Goal: Task Accomplishment & Management: Complete application form

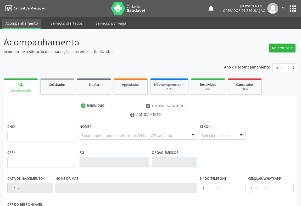
drag, startPoint x: 30, startPoint y: 135, endPoint x: 58, endPoint y: 135, distance: 28.3
click at [30, 135] on input "text" at bounding box center [42, 136] width 70 height 10
type input "706 3067 8580 1770"
type input "0340450401"
type input "[DATE]"
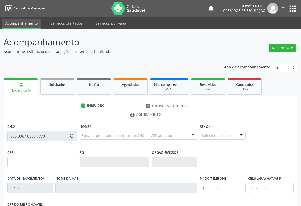
type input "S/N"
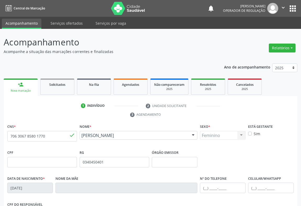
scroll to position [87, 0]
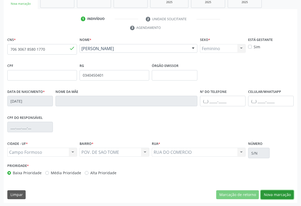
click at [275, 194] on button "Nova marcação" at bounding box center [277, 194] width 33 height 9
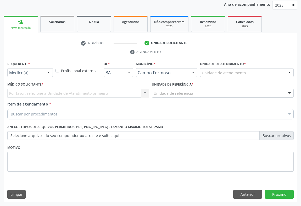
scroll to position [62, 0]
click at [241, 192] on button "Anterior" at bounding box center [247, 194] width 29 height 9
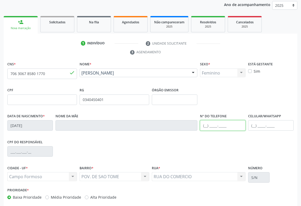
click at [215, 125] on input "text" at bounding box center [223, 125] width 46 height 10
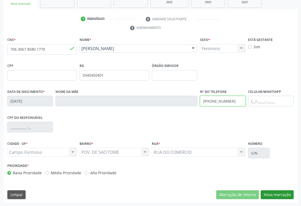
type input "[PHONE_NUMBER]"
click at [279, 192] on button "Nova marcação" at bounding box center [277, 194] width 33 height 9
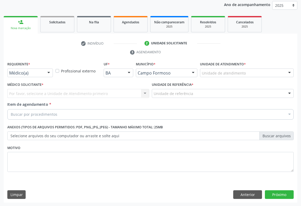
click at [46, 71] on div at bounding box center [49, 73] width 8 height 9
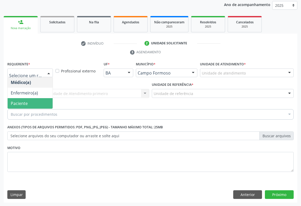
click at [23, 101] on span "Paciente" at bounding box center [19, 103] width 17 height 6
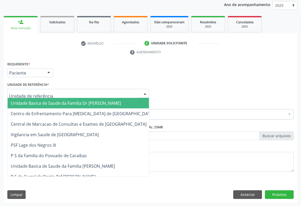
click at [126, 93] on div at bounding box center [78, 93] width 142 height 9
drag, startPoint x: 48, startPoint y: 102, endPoint x: 52, endPoint y: 102, distance: 4.0
click at [48, 102] on span "Unidade Basica de Saude da Familia Dr [PERSON_NAME]" at bounding box center [66, 103] width 110 height 6
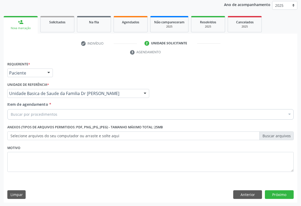
click at [35, 110] on div "Buscar por procedimentos" at bounding box center [150, 114] width 286 height 10
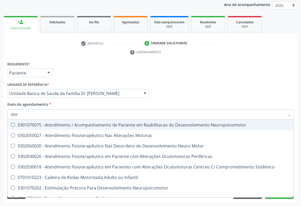
type input "otorr"
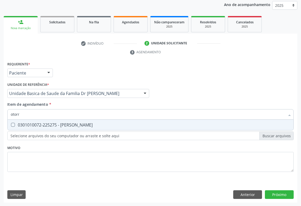
drag, startPoint x: 85, startPoint y: 127, endPoint x: 88, endPoint y: 127, distance: 3.2
click at [86, 127] on span "0301010072-225275 - [PERSON_NAME]" at bounding box center [151, 124] width 286 height 10
checkbox Otorrinolaringologista "true"
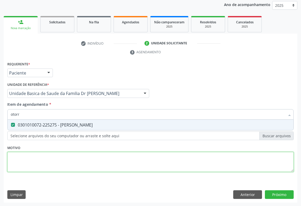
click at [104, 162] on div "Requerente * Paciente Médico(a) Enfermeiro(a) Paciente Nenhum resultado encontr…" at bounding box center [150, 119] width 286 height 119
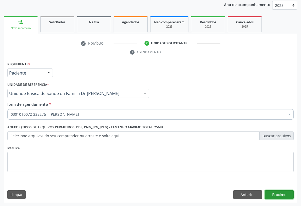
click at [279, 194] on button "Próximo" at bounding box center [279, 194] width 29 height 9
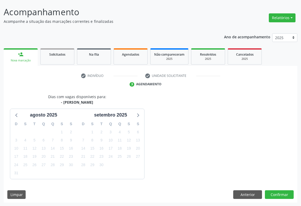
scroll to position [46, 0]
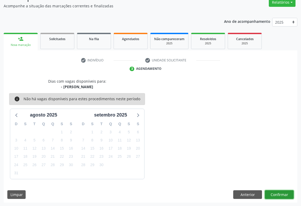
click at [287, 191] on button "Confirmar" at bounding box center [279, 194] width 29 height 9
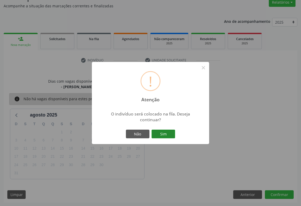
click at [163, 129] on button "Sim" at bounding box center [164, 133] width 24 height 9
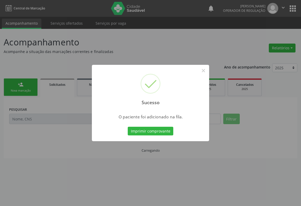
scroll to position [0, 0]
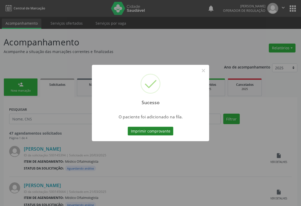
click at [162, 130] on button "Imprimir comprovante" at bounding box center [151, 130] width 46 height 9
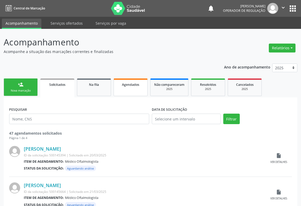
click at [132, 88] on link "Agendados" at bounding box center [131, 87] width 34 height 18
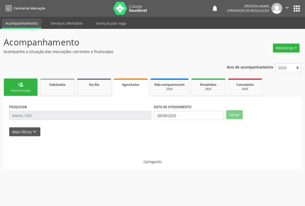
click at [30, 113] on input "text" at bounding box center [80, 115] width 142 height 9
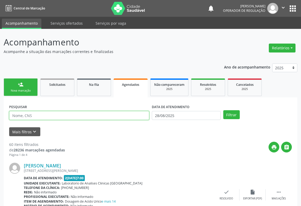
drag, startPoint x: 34, startPoint y: 114, endPoint x: 37, endPoint y: 114, distance: 2.9
click at [34, 114] on input "text" at bounding box center [79, 115] width 140 height 9
type input "708003304277223"
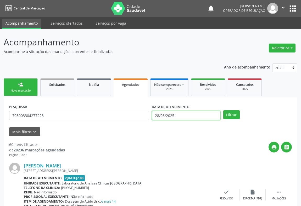
drag, startPoint x: 200, startPoint y: 116, endPoint x: 201, endPoint y: 104, distance: 12.1
click at [200, 115] on input "28/08/2025" at bounding box center [186, 115] width 69 height 9
click at [230, 113] on button "Filtrar" at bounding box center [231, 114] width 16 height 9
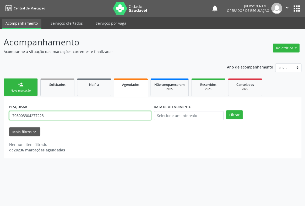
click at [45, 115] on input "708003304277223" at bounding box center [80, 115] width 142 height 9
type input "7"
type input "708003304277323"
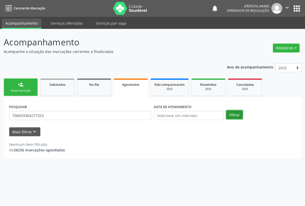
click at [228, 112] on button "Filtrar" at bounding box center [234, 114] width 16 height 9
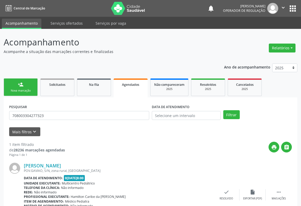
scroll to position [35, 0]
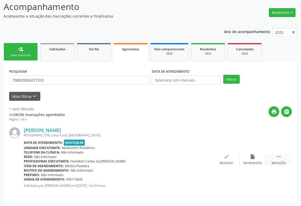
click at [274, 159] on div " Mais ações" at bounding box center [279, 158] width 26 height 11
click at [175, 157] on icon "print" at bounding box center [174, 156] width 6 height 6
click at [24, 46] on link "person_add Nova marcação" at bounding box center [21, 52] width 34 height 18
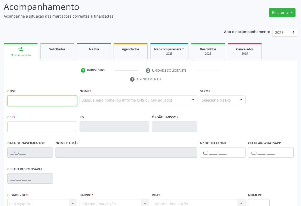
click at [42, 96] on input "text" at bounding box center [42, 100] width 70 height 10
type input "704 6031 5565 8624"
type input "2163516261"
type input "[DATE]"
type input "[PHONE_NUMBER]"
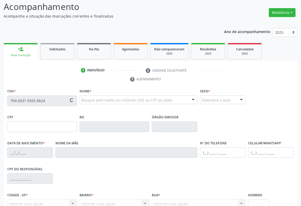
type input "S/N"
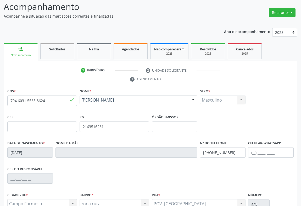
scroll to position [87, 0]
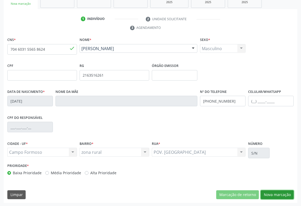
click at [266, 193] on button "Nova marcação" at bounding box center [277, 194] width 33 height 9
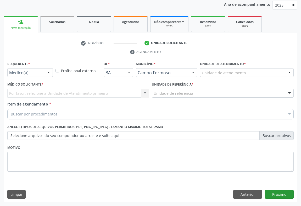
scroll to position [62, 0]
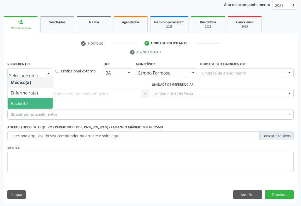
click at [28, 99] on span "Paciente" at bounding box center [30, 103] width 45 height 10
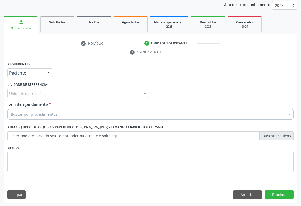
click at [84, 91] on div "Unidade de referência" at bounding box center [78, 93] width 142 height 9
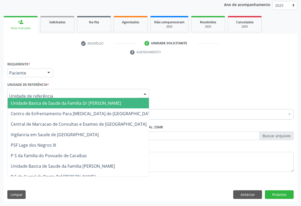
click at [57, 103] on span "Unidade Basica de Saude da Familia Dr [PERSON_NAME]" at bounding box center [66, 103] width 110 height 6
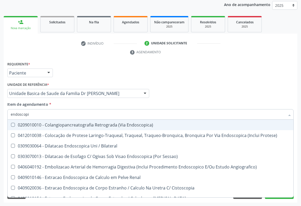
type input "endoscopia"
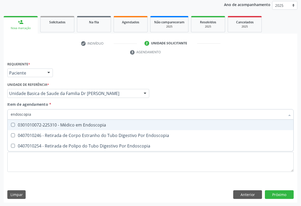
click at [85, 126] on span "0301010072-225310 - Médico em Endoscopia" at bounding box center [151, 124] width 286 height 10
checkbox Endoscopia "true"
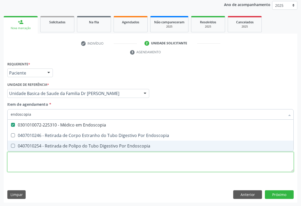
click at [105, 161] on div "Requerente * Paciente Médico(a) Enfermeiro(a) Paciente Nenhum resultado encontr…" at bounding box center [150, 119] width 286 height 119
checkbox Endoscopia "true"
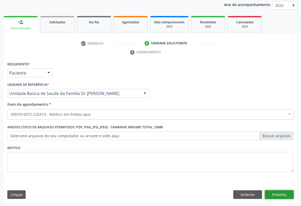
click at [280, 191] on button "Próximo" at bounding box center [279, 194] width 29 height 9
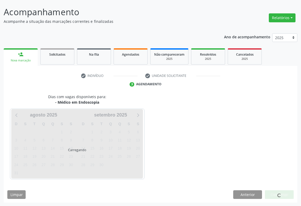
scroll to position [46, 0]
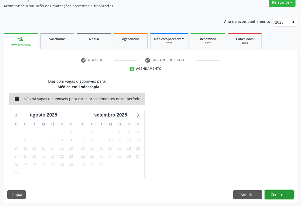
click at [278, 193] on button "Confirmar" at bounding box center [279, 194] width 29 height 9
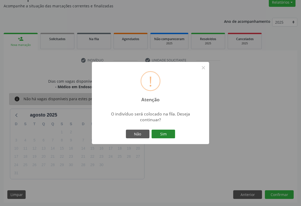
click at [168, 136] on button "Sim" at bounding box center [164, 133] width 24 height 9
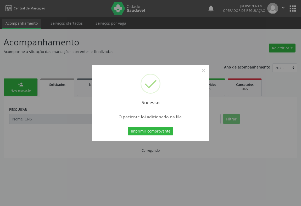
scroll to position [0, 0]
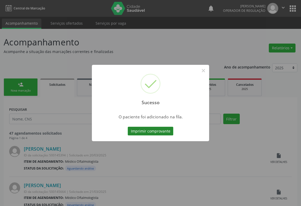
click at [145, 130] on button "Imprimir comprovante" at bounding box center [151, 130] width 46 height 9
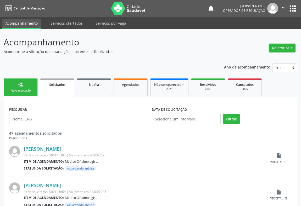
click at [20, 84] on div "person_add" at bounding box center [21, 84] width 6 height 6
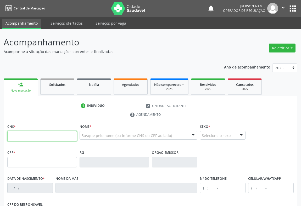
click at [28, 138] on input "text" at bounding box center [42, 136] width 70 height 10
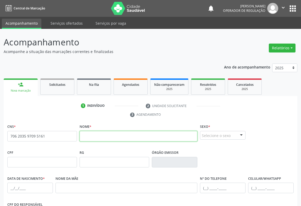
click at [89, 135] on input "text" at bounding box center [139, 136] width 118 height 10
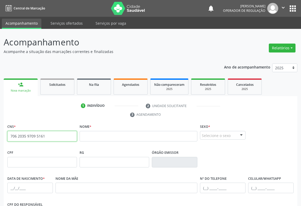
click at [50, 136] on input "706 2035 9709 5161" at bounding box center [42, 136] width 70 height 10
type input "7"
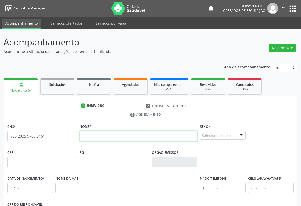
click at [84, 134] on input "text" at bounding box center [139, 136] width 118 height 10
click at [55, 132] on span "none" at bounding box center [63, 135] width 23 height 6
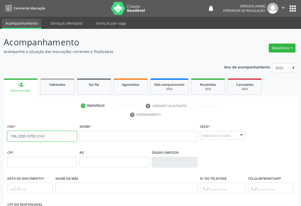
click at [47, 134] on input "706 2035 9709 5161" at bounding box center [42, 136] width 70 height 10
type input "7"
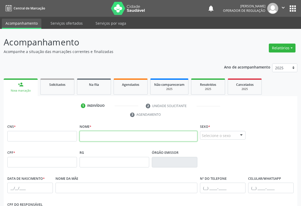
click at [85, 134] on input "text" at bounding box center [139, 136] width 118 height 10
type input "d"
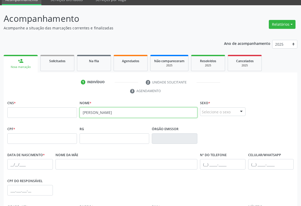
type input "[PERSON_NAME]"
click at [15, 65] on div "Nova marcação" at bounding box center [20, 67] width 27 height 4
drag, startPoint x: 15, startPoint y: 65, endPoint x: 25, endPoint y: 62, distance: 10.4
click at [17, 65] on div "Nova marcação" at bounding box center [20, 67] width 27 height 4
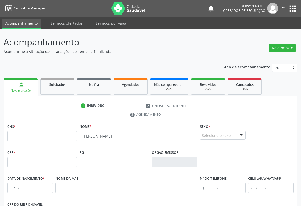
click at [20, 88] on link "person_add Nova marcação" at bounding box center [21, 87] width 34 height 18
click at [27, 135] on input "text" at bounding box center [42, 136] width 70 height 10
click at [28, 134] on input "text" at bounding box center [42, 136] width 70 height 10
type input "706 2035 9709 5161"
click at [230, 136] on div "Selecione o sexo" at bounding box center [223, 135] width 46 height 9
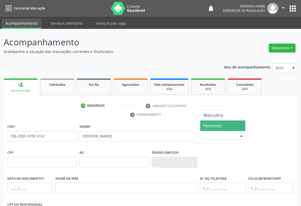
click at [211, 126] on span "Feminino" at bounding box center [212, 126] width 18 height 6
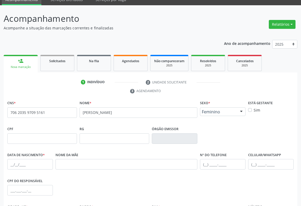
scroll to position [71, 0]
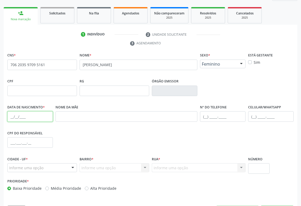
click at [17, 115] on input "text" at bounding box center [30, 116] width 46 height 10
type input "14[DATE]"
click at [71, 164] on div at bounding box center [73, 167] width 8 height 9
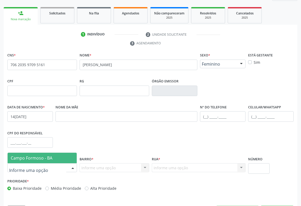
click at [46, 159] on span "Campo Formoso - BA" at bounding box center [32, 158] width 42 height 6
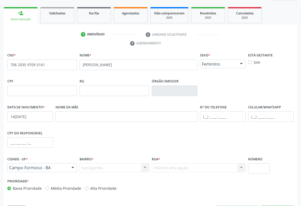
click at [146, 167] on div "Carregando... Nenhum resultado encontrado para: " " Nenhuma opção encontrada. D…" at bounding box center [115, 167] width 70 height 9
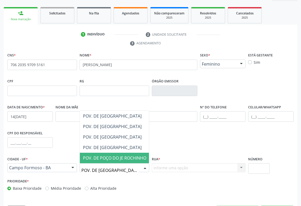
type input "POV. DE [GEOGRAPHIC_DATA]"
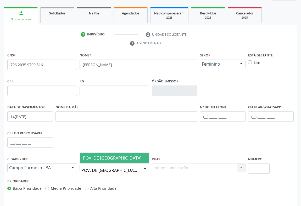
click at [95, 158] on span "POV. DE [GEOGRAPHIC_DATA]" at bounding box center [112, 158] width 59 height 6
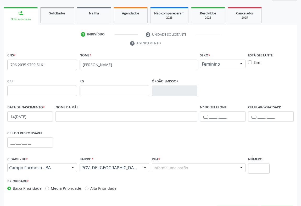
click at [154, 165] on input "text" at bounding box center [154, 170] width 0 height 10
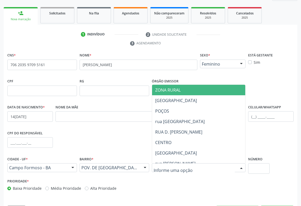
click at [172, 91] on span "ZONA RURAL" at bounding box center [167, 90] width 25 height 6
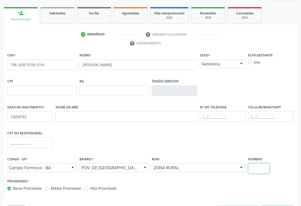
click at [259, 164] on input "text" at bounding box center [258, 168] width 21 height 10
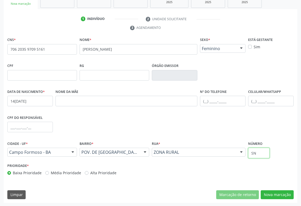
type input "SN"
click at [215, 100] on input "text" at bounding box center [223, 101] width 46 height 10
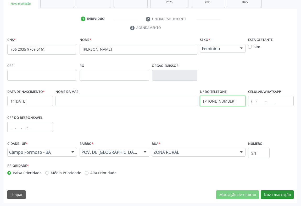
type input "[PHONE_NUMBER]"
click at [275, 192] on button "Nova marcação" at bounding box center [277, 194] width 33 height 9
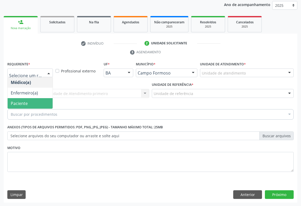
click at [26, 102] on span "Paciente" at bounding box center [19, 103] width 17 height 6
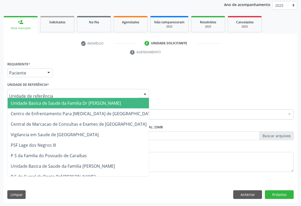
click at [67, 90] on div at bounding box center [78, 93] width 142 height 9
type input "PO"
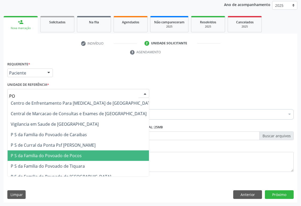
click at [49, 153] on span "P S da Familia do Povoado de Pocos" at bounding box center [46, 155] width 71 height 6
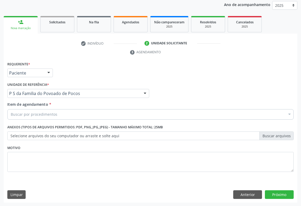
click at [60, 115] on div "Buscar por procedimentos" at bounding box center [150, 114] width 286 height 10
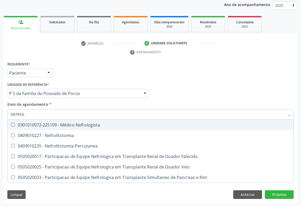
type input "NEFROLO"
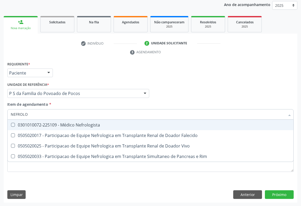
click at [84, 124] on div "0301010072-225109 - Médico Nefrologista" at bounding box center [151, 125] width 280 height 4
checkbox Nefrologista "true"
click at [104, 102] on div "Item de agendamento * [PERSON_NAME] seleção 0301010072-225109 - Médico Nefrolog…" at bounding box center [150, 109] width 286 height 16
checkbox Falecido "true"
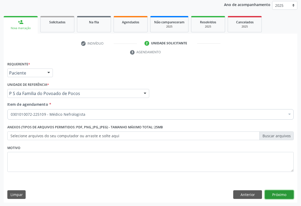
click at [272, 192] on button "Próximo" at bounding box center [279, 194] width 29 height 9
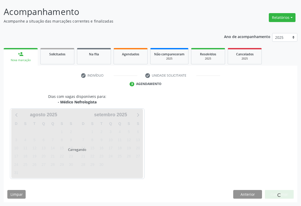
scroll to position [30, 0]
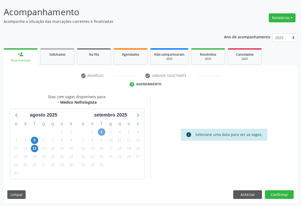
click at [102, 130] on span "2" at bounding box center [101, 131] width 7 height 7
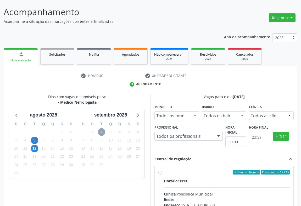
scroll to position [102, 0]
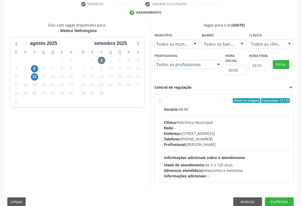
click at [187, 118] on div "Horário: 08:00 Clínica: Policlínica Municipal Rede: -- [GEOGRAPHIC_DATA]: [STRE…" at bounding box center [227, 142] width 126 height 72
click at [162, 103] on input "Ordem de chegada Consumidos: 12 / 15 Horário: 08:00 Clínica: Policlínica Munici…" at bounding box center [160, 100] width 4 height 5
radio input "true"
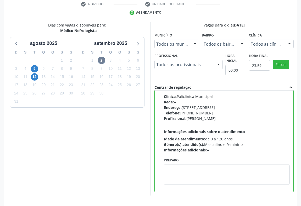
scroll to position [118, 0]
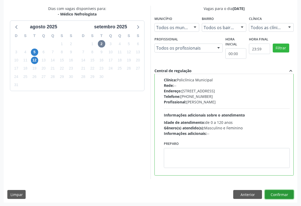
click at [288, 192] on button "Confirmar" at bounding box center [279, 194] width 29 height 9
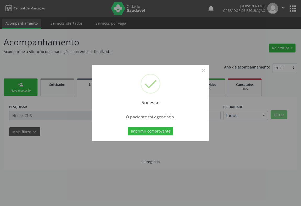
scroll to position [0, 0]
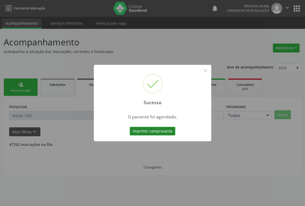
click at [156, 129] on button "Imprimir comprovante" at bounding box center [153, 130] width 46 height 9
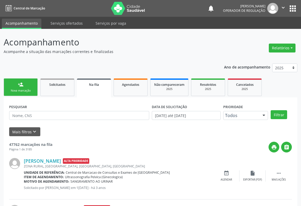
click at [28, 83] on link "person_add Nova marcação" at bounding box center [21, 87] width 34 height 18
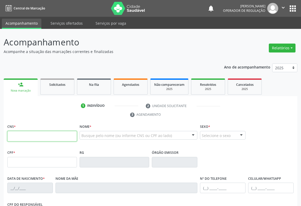
drag, startPoint x: 24, startPoint y: 131, endPoint x: 35, endPoint y: 132, distance: 10.5
click at [25, 131] on input "text" at bounding box center [42, 136] width 70 height 10
type input "702 4050 4150 1421"
type input "1307572847"
type input "[DATE]"
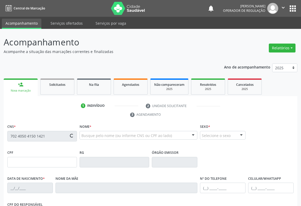
type input "[PHONE_NUMBER]"
type input "S/N"
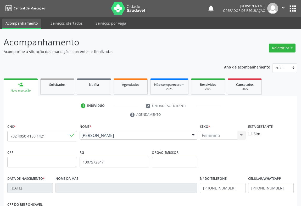
scroll to position [87, 0]
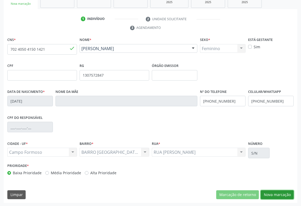
click at [285, 195] on button "Nova marcação" at bounding box center [277, 194] width 33 height 9
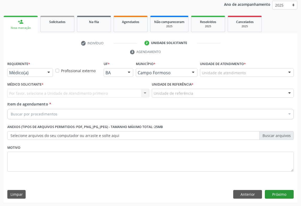
scroll to position [62, 0]
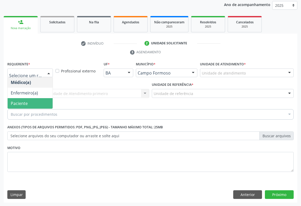
click at [24, 103] on span "Paciente" at bounding box center [19, 103] width 17 height 6
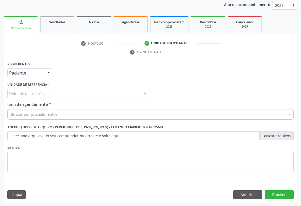
click at [92, 93] on div "Unidade de referência" at bounding box center [78, 93] width 142 height 9
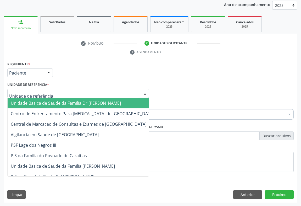
click at [46, 104] on span "Unidade Basica de Saude da Familia Dr [PERSON_NAME]" at bounding box center [66, 103] width 110 height 6
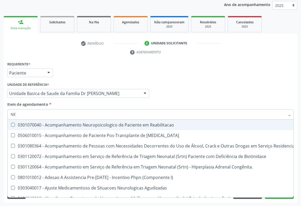
type input "N"
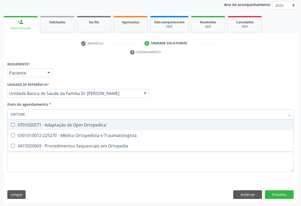
type input "ORTOPED"
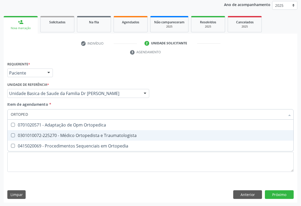
click at [74, 134] on div "0301010072-225270 - Médico Ortopedista e Traumatologista" at bounding box center [151, 135] width 280 height 4
checkbox Traumatologista "true"
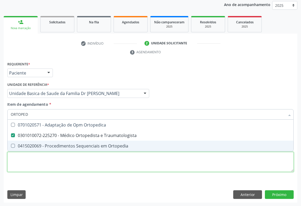
click at [46, 168] on div "Requerente * Paciente Médico(a) Enfermeiro(a) Paciente Nenhum resultado encontr…" at bounding box center [150, 119] width 286 height 119
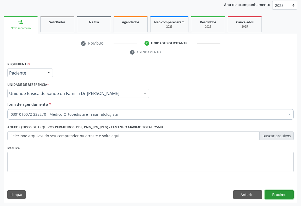
click at [285, 194] on button "Próximo" at bounding box center [279, 194] width 29 height 9
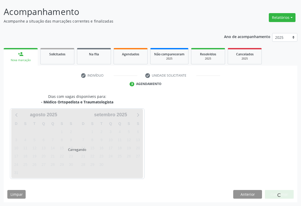
scroll to position [30, 0]
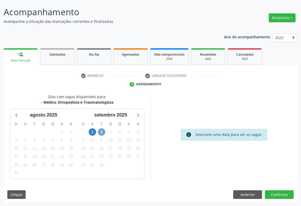
click at [103, 132] on span "2" at bounding box center [101, 131] width 7 height 7
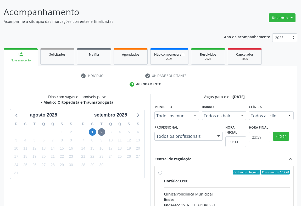
click at [164, 172] on label "Ordem de chegada Consumidos: 16 / 20 Horário: 09:00 Clínica: Policlínica Munici…" at bounding box center [227, 209] width 126 height 80
click at [160, 172] on input "Ordem de chegada Consumidos: 16 / 20 Horário: 09:00 Clínica: Policlínica Munici…" at bounding box center [160, 171] width 4 height 5
radio input "true"
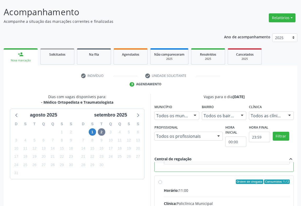
scroll to position [118, 0]
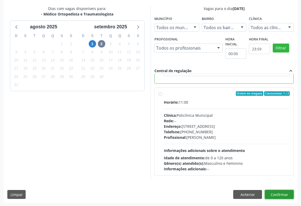
click at [281, 191] on button "Confirmar" at bounding box center [279, 194] width 29 height 9
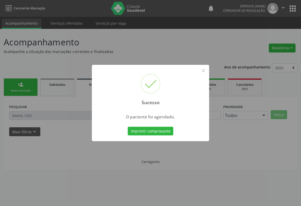
scroll to position [0, 0]
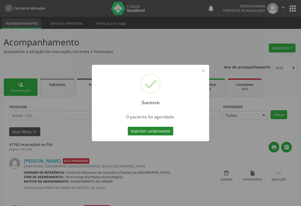
click at [148, 131] on button "Imprimir comprovante" at bounding box center [151, 130] width 46 height 9
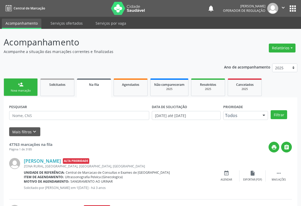
click at [27, 83] on link "person_add Nova marcação" at bounding box center [21, 87] width 34 height 18
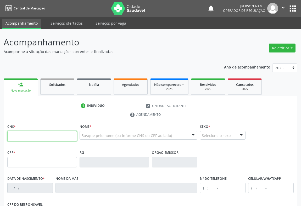
click at [36, 135] on input "text" at bounding box center [42, 136] width 70 height 10
type input "702 4050 4150 1421"
type input "1307572847"
type input "[DATE]"
type input "[PHONE_NUMBER]"
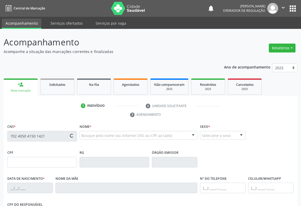
type input "[PHONE_NUMBER]"
type input "015.760.765-80"
type input "S/N"
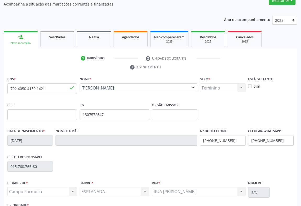
scroll to position [87, 0]
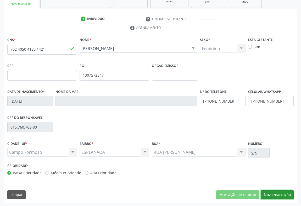
drag, startPoint x: 281, startPoint y: 193, endPoint x: 259, endPoint y: 174, distance: 29.2
click at [281, 193] on button "Nova marcação" at bounding box center [277, 194] width 33 height 9
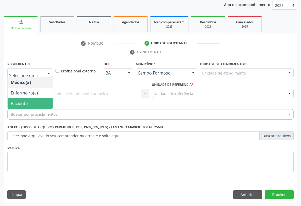
click at [19, 100] on span "Paciente" at bounding box center [19, 103] width 17 height 6
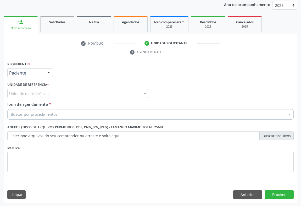
click at [78, 91] on div "Unidade de referência" at bounding box center [78, 93] width 142 height 9
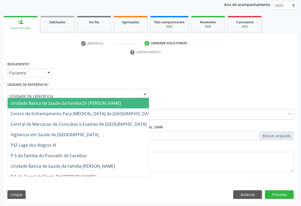
click at [52, 100] on span "Unidade Basica de Saude da Familia Dr [PERSON_NAME]" at bounding box center [66, 103] width 110 height 6
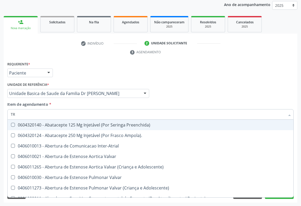
type input "TRA"
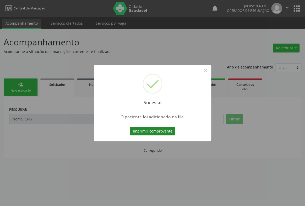
click at [161, 131] on button "Imprimir comprovante" at bounding box center [153, 130] width 46 height 9
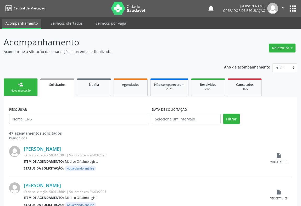
click at [22, 86] on div "person_add" at bounding box center [21, 84] width 6 height 6
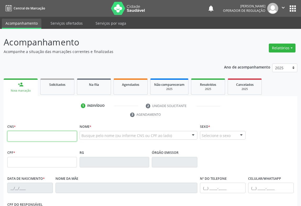
drag, startPoint x: 26, startPoint y: 134, endPoint x: 30, endPoint y: 133, distance: 3.3
click at [28, 133] on input "text" at bounding box center [42, 136] width 70 height 10
type input "706 8032 0656 3727"
type input "0733730876"
type input "09/12/1971"
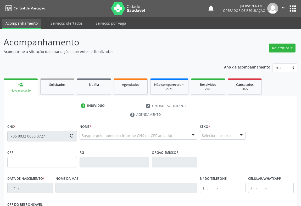
type input "S/N"
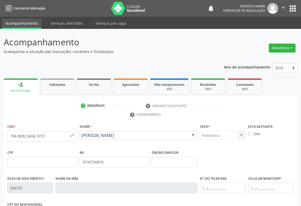
scroll to position [87, 0]
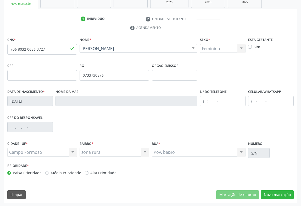
click at [269, 189] on div "CNS * 706 8032 0656 3727 done Nome * Maria das Luzes Oliveira da Silva Maria da…" at bounding box center [151, 119] width 294 height 167
click at [281, 188] on div "CNS * 706 8032 0656 3727 done Nome * Maria das Luzes Oliveira da Silva Maria da…" at bounding box center [151, 119] width 294 height 167
click at [280, 191] on button "Nova marcação" at bounding box center [277, 194] width 33 height 9
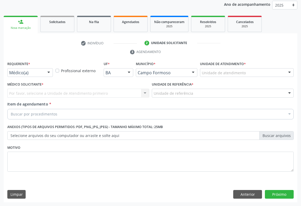
scroll to position [62, 0]
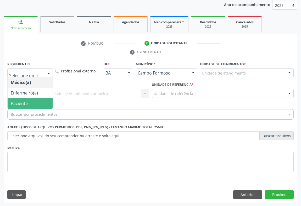
click at [23, 102] on span "Paciente" at bounding box center [19, 103] width 17 height 6
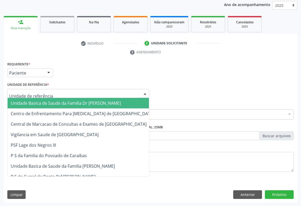
click at [83, 92] on div at bounding box center [78, 93] width 142 height 9
click at [71, 102] on span "Unidade Basica de Saude da Familia Dr [PERSON_NAME]" at bounding box center [66, 103] width 110 height 6
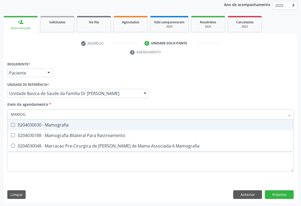
type input "MAMOGR"
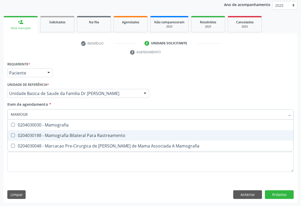
click at [81, 133] on div "0204030188 - Mamografia Bilateral Para Rastreamento" at bounding box center [151, 135] width 280 height 4
checkbox Rastreamento "true"
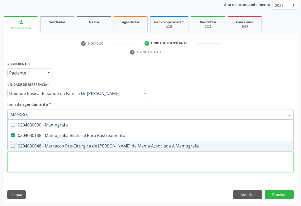
click at [125, 157] on div "Requerente * Paciente Médico(a) Enfermeiro(a) Paciente Nenhum resultado encontr…" at bounding box center [150, 119] width 286 height 119
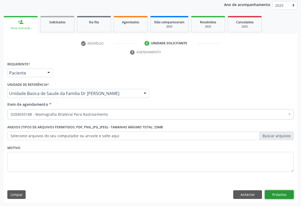
click at [279, 189] on div "Requerente * Paciente Médico(a) Enfermeiro(a) Paciente Nenhum resultado encontr…" at bounding box center [151, 131] width 294 height 142
click at [272, 191] on button "Próximo" at bounding box center [279, 194] width 29 height 9
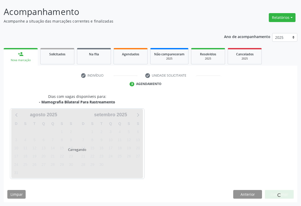
scroll to position [30, 0]
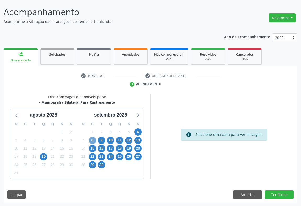
click at [92, 139] on span "8" at bounding box center [92, 139] width 7 height 7
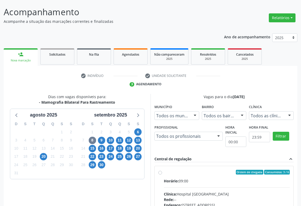
drag, startPoint x: 172, startPoint y: 172, endPoint x: 174, endPoint y: 125, distance: 46.7
click at [173, 170] on div "Ordem de chegada Consumidos: 3 / 6" at bounding box center [227, 171] width 126 height 5
click at [162, 170] on input "Ordem de chegada Consumidos: 3 / 6 Horário: 09:00 Clínica: Hospital Sao Francis…" at bounding box center [160, 171] width 4 height 5
radio input "true"
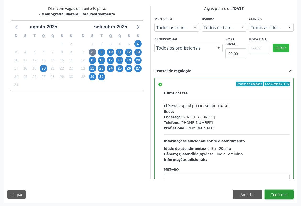
click at [275, 190] on button "Confirmar" at bounding box center [279, 194] width 29 height 9
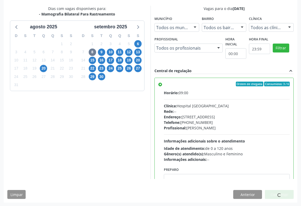
scroll to position [0, 0]
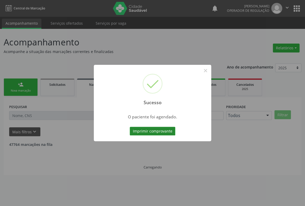
click at [150, 131] on button "Imprimir comprovante" at bounding box center [153, 130] width 46 height 9
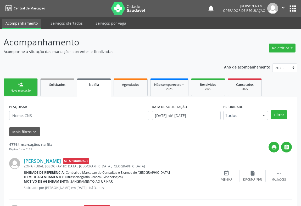
click at [7, 87] on link "person_add Nova marcação" at bounding box center [21, 87] width 34 height 18
drag, startPoint x: 7, startPoint y: 87, endPoint x: 11, endPoint y: 86, distance: 4.6
click at [8, 87] on link "person_add Nova marcação" at bounding box center [21, 87] width 34 height 18
click at [9, 86] on link "person_add Nova marcação" at bounding box center [21, 87] width 34 height 18
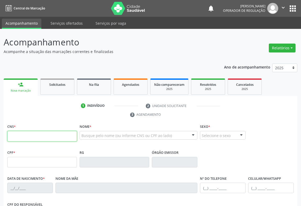
click at [14, 134] on input "text" at bounding box center [42, 136] width 70 height 10
type input "702 6062 1937 6949"
type input "0256952906"
type input "15/01/1958"
type input "(74) 99192-3155"
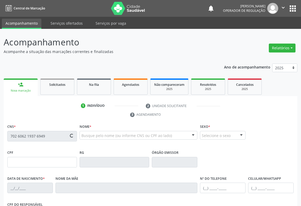
type input "(74) 99192-3155"
type input "181.121.885-72"
type input "127"
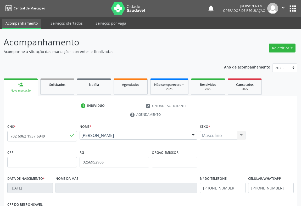
scroll to position [87, 0]
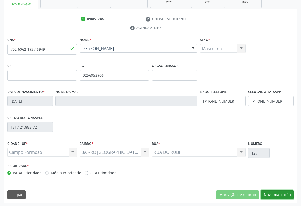
click at [278, 194] on button "Nova marcação" at bounding box center [277, 194] width 33 height 9
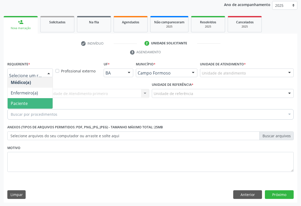
click at [20, 100] on span "Paciente" at bounding box center [19, 103] width 17 height 6
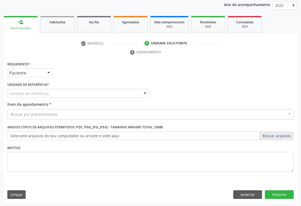
drag, startPoint x: 139, startPoint y: 91, endPoint x: 104, endPoint y: 86, distance: 34.6
click at [138, 90] on div "Unidade de referência" at bounding box center [78, 93] width 142 height 9
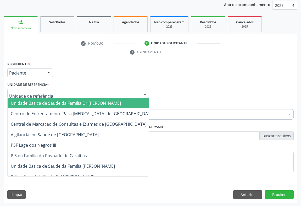
click at [39, 104] on span "Unidade Basica de Saude da Familia Dr [PERSON_NAME]" at bounding box center [66, 103] width 110 height 6
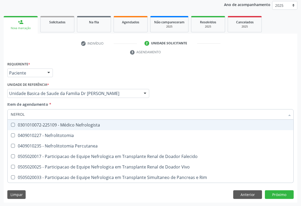
type input "NEFROLO"
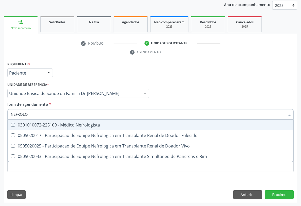
click at [62, 123] on div "0301010072-225109 - Médico Nefrologista" at bounding box center [151, 125] width 280 height 4
checkbox Nefrologista "true"
click at [65, 107] on div "Item de agendamento * [PERSON_NAME] seleção 0301010072-225109 - Médico Nefrolog…" at bounding box center [150, 109] width 286 height 16
checkbox Falecido "true"
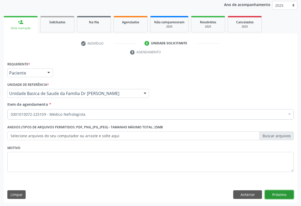
click at [272, 192] on button "Próximo" at bounding box center [279, 194] width 29 height 9
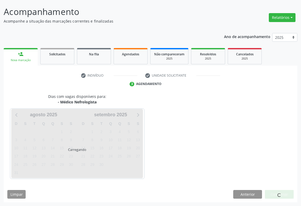
scroll to position [30, 0]
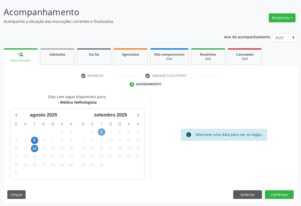
click at [102, 131] on span "2" at bounding box center [101, 131] width 7 height 7
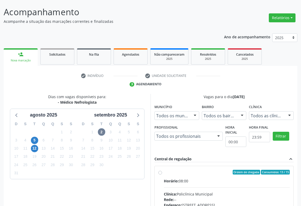
drag, startPoint x: 175, startPoint y: 176, endPoint x: 204, endPoint y: 170, distance: 29.8
click at [175, 177] on label "Ordem de chegada Consumidos: 13 / 15 Horário: 08:00 Clínica: Policlínica Munici…" at bounding box center [227, 209] width 126 height 80
radio input "true"
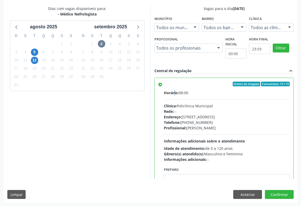
scroll to position [26, 0]
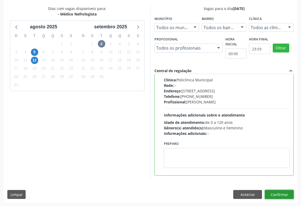
click at [283, 194] on button "Confirmar" at bounding box center [279, 194] width 29 height 9
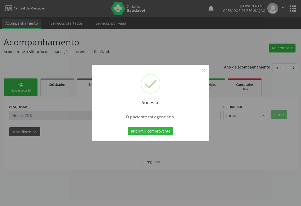
scroll to position [0, 0]
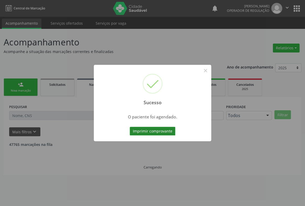
click at [157, 131] on button "Imprimir comprovante" at bounding box center [153, 130] width 46 height 9
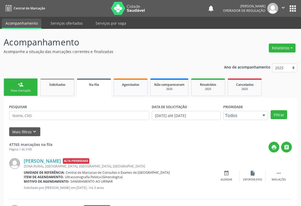
click at [21, 88] on link "person_add Nova marcação" at bounding box center [21, 87] width 34 height 18
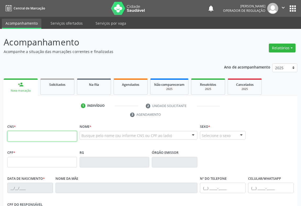
click at [50, 134] on input "text" at bounding box center [42, 136] width 70 height 10
type input "700 2049 2159 8722"
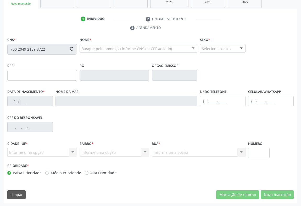
type input "086.033.735-90"
type input "04/05/2001"
type input "Elis Regina Freitas de Carvalho"
type input "(74) 3645-2232"
type input "145"
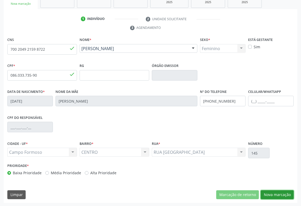
click at [278, 192] on button "Nova marcação" at bounding box center [277, 194] width 33 height 9
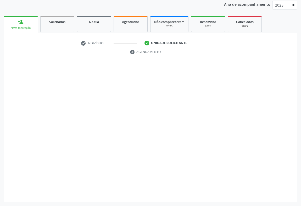
scroll to position [62, 0]
click at [278, 192] on button "Próximo" at bounding box center [279, 194] width 29 height 9
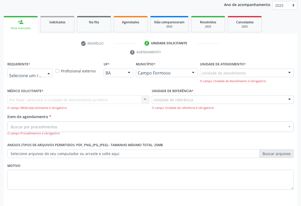
drag, startPoint x: 35, startPoint y: 72, endPoint x: 31, endPoint y: 74, distance: 4.5
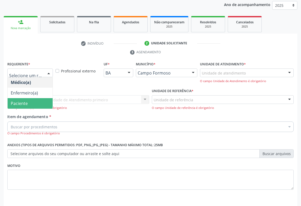
click at [21, 105] on span "Paciente" at bounding box center [19, 103] width 17 height 6
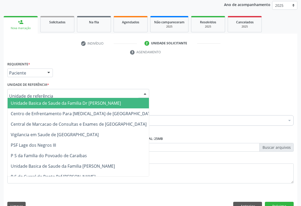
click at [74, 91] on div at bounding box center [78, 93] width 142 height 9
click at [67, 103] on span "Unidade Basica de Saude da Familia Dr [PERSON_NAME]" at bounding box center [66, 103] width 110 height 6
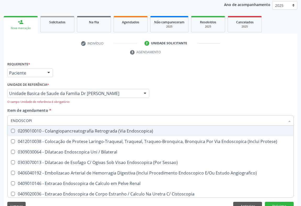
type input "ENDOSCOPIA"
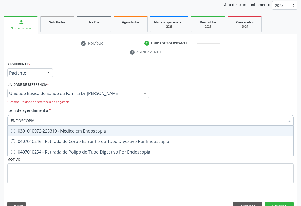
click at [69, 129] on div "0301010072-225310 - Médico em Endoscopia" at bounding box center [151, 131] width 280 height 4
checkbox Endoscopia "true"
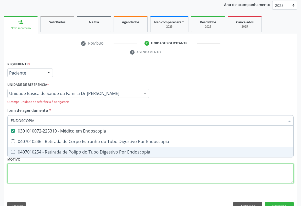
click at [82, 172] on div "Requerente * Paciente Médico(a) Enfermeiro(a) Paciente Nenhum resultado encontr…" at bounding box center [150, 125] width 286 height 130
checkbox Endoscopia "true"
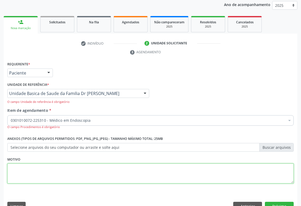
scroll to position [74, 0]
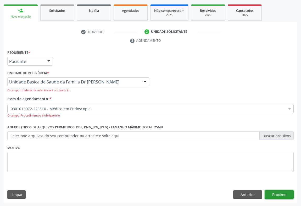
click at [273, 194] on button "Próximo" at bounding box center [279, 194] width 29 height 9
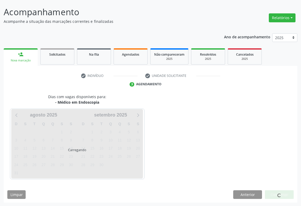
scroll to position [46, 0]
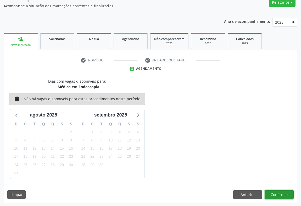
click at [274, 192] on button "Confirmar" at bounding box center [279, 194] width 29 height 9
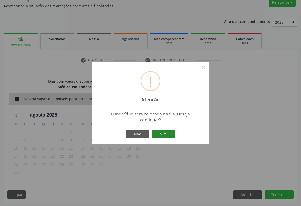
click at [164, 132] on button "Sim" at bounding box center [164, 133] width 24 height 9
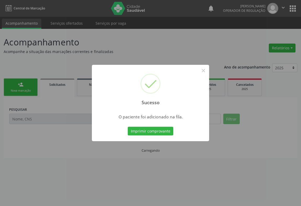
scroll to position [0, 0]
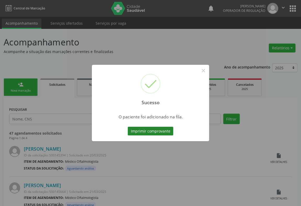
click at [146, 131] on button "Imprimir comprovante" at bounding box center [151, 130] width 46 height 9
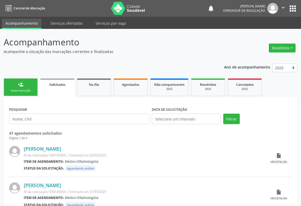
click at [34, 89] on link "person_add Nova marcação" at bounding box center [21, 87] width 34 height 18
click at [34, 89] on div "Nova marcação" at bounding box center [21, 91] width 26 height 4
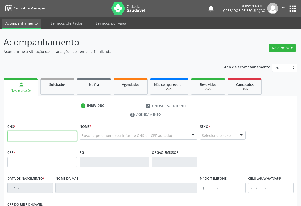
drag, startPoint x: 29, startPoint y: 135, endPoint x: 51, endPoint y: 131, distance: 22.5
click at [35, 134] on input "text" at bounding box center [42, 136] width 70 height 10
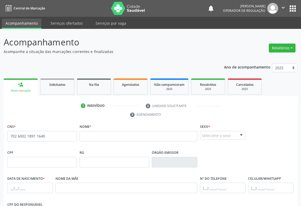
scroll to position [87, 0]
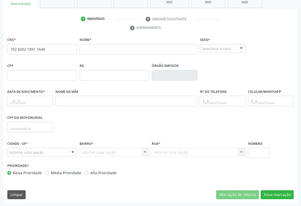
click at [57, 50] on span "none" at bounding box center [63, 48] width 23 height 6
click at [45, 48] on input "702 6002 1891 1640" at bounding box center [42, 49] width 70 height 10
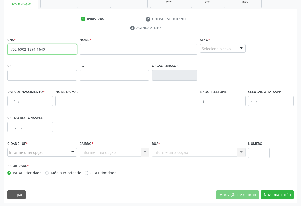
click at [45, 48] on input "702 6002 1891 1640" at bounding box center [42, 49] width 70 height 10
type input "702 6002 1891 1640"
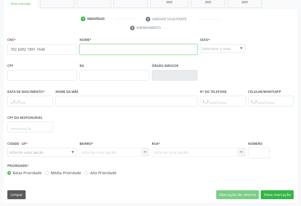
click at [100, 48] on input "text" at bounding box center [139, 49] width 118 height 10
click at [94, 49] on input "INACIOGOMES DE SOUZA" at bounding box center [139, 49] width 118 height 10
type input "INACIO GOMES DE SOUZA"
click at [235, 50] on div "Selecione o sexo" at bounding box center [223, 48] width 46 height 9
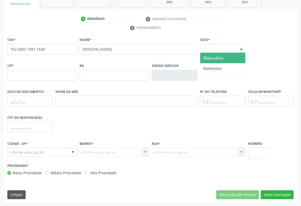
click at [213, 57] on span "Masculino" at bounding box center [213, 58] width 20 height 6
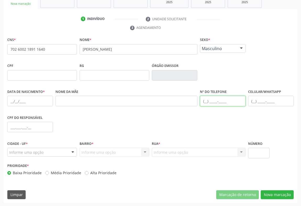
click at [218, 97] on input "text" at bounding box center [223, 101] width 46 height 10
type input "(74) 99103-3000"
drag, startPoint x: 263, startPoint y: 102, endPoint x: 262, endPoint y: 99, distance: 3.4
click at [263, 102] on input "text" at bounding box center [271, 101] width 46 height 10
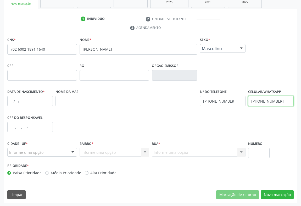
type input "(11) 95788-1645"
click at [24, 101] on input "text" at bounding box center [30, 101] width 46 height 10
type input "26/08/1951"
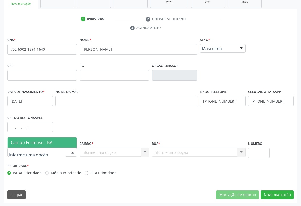
click at [71, 150] on div at bounding box center [73, 152] width 8 height 9
click at [44, 139] on span "Campo Formoso - BA" at bounding box center [32, 142] width 42 height 6
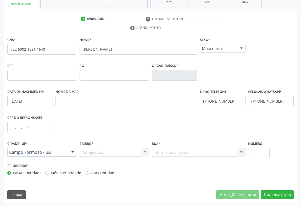
click at [145, 149] on div "Carregando... Nenhum resultado encontrado para: " " Nenhuma opção encontrada. D…" at bounding box center [115, 151] width 70 height 9
click at [143, 151] on div at bounding box center [145, 152] width 8 height 9
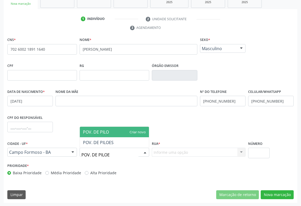
type input "POV. DE PILOES"
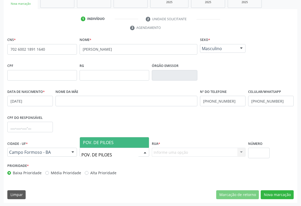
click at [99, 141] on span "POV. DE PILOES" at bounding box center [98, 142] width 31 height 6
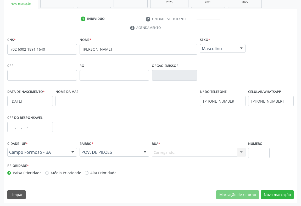
click at [185, 150] on div "Carregando... Nenhum resultado encontrado para: " " Nenhuma opção encontrada. D…" at bounding box center [199, 151] width 94 height 9
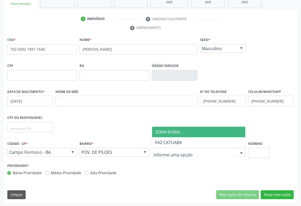
click at [172, 133] on span "ZONA RURAL" at bounding box center [167, 132] width 25 height 6
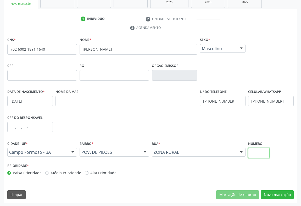
click at [261, 153] on input "text" at bounding box center [258, 152] width 21 height 10
type input "SN"
click at [281, 194] on button "Nova marcação" at bounding box center [277, 194] width 33 height 9
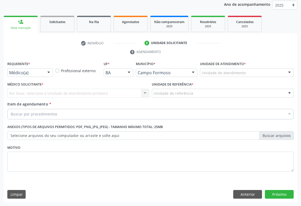
scroll to position [62, 0]
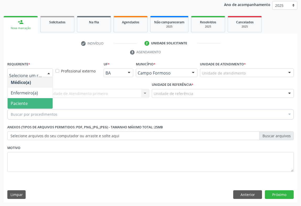
click at [24, 100] on span "Paciente" at bounding box center [30, 103] width 45 height 10
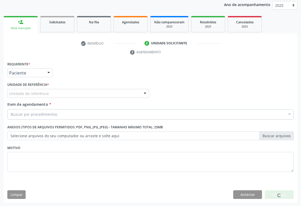
click at [50, 92] on div "Unidade de referência" at bounding box center [78, 93] width 142 height 9
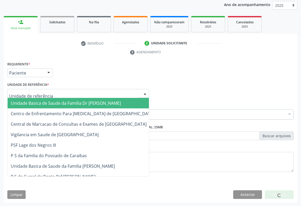
drag, startPoint x: 47, startPoint y: 100, endPoint x: 46, endPoint y: 117, distance: 17.1
click at [47, 100] on span "Unidade Basica de Saude da Familia Dr [PERSON_NAME]" at bounding box center [66, 103] width 110 height 6
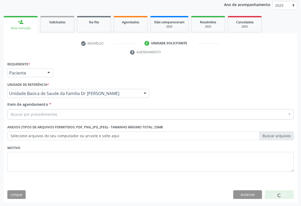
click at [45, 117] on div "Buscar por procedimentos" at bounding box center [150, 114] width 286 height 10
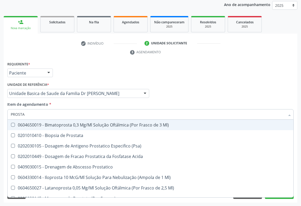
type input "PROSTAT"
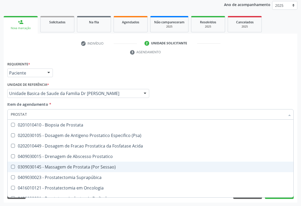
scroll to position [48, 0]
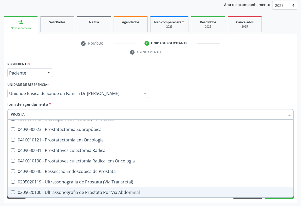
click at [79, 190] on div "0205020100 - Ultrassonografia de Prostata Por Via Abdominal" at bounding box center [151, 192] width 280 height 4
checkbox Abdominal "true"
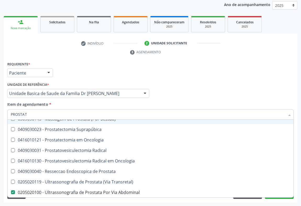
click at [59, 103] on div "Item de agendamento * PROSTAT Desfazer seleção 0201010410 - Biopsia de Prostata…" at bounding box center [150, 109] width 286 height 16
checkbox \(Psa\) "true"
checkbox Abdominal "false"
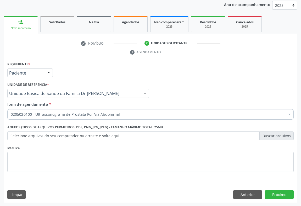
scroll to position [0, 0]
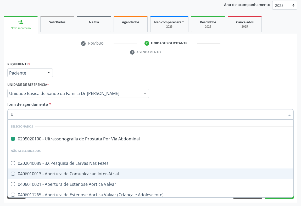
type input "UR"
checkbox Abdominal "false"
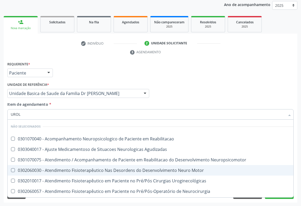
type input "UROLO"
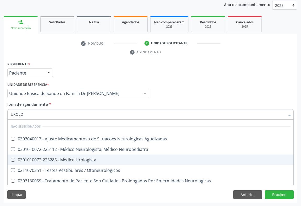
click at [75, 161] on div "0301010072-225285 - Médico Urologista" at bounding box center [151, 159] width 280 height 4
checkbox Urologista "true"
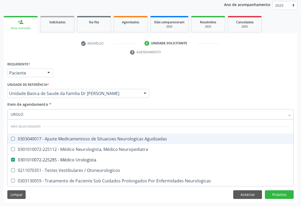
click at [117, 104] on div "Item de agendamento * UROLO Desfazer seleção Não selecionados 0303040017 - Ajus…" at bounding box center [150, 109] width 286 height 16
checkbox Agudizadas "true"
checkbox Neuropediatra "true"
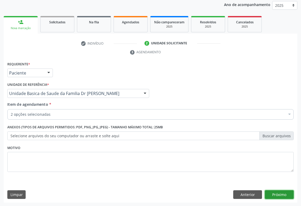
click at [280, 195] on button "Próximo" at bounding box center [279, 194] width 29 height 9
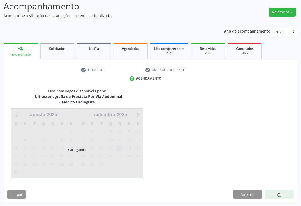
scroll to position [51, 0]
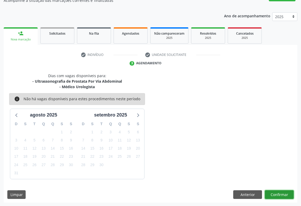
click at [277, 191] on button "Confirmar" at bounding box center [279, 194] width 29 height 9
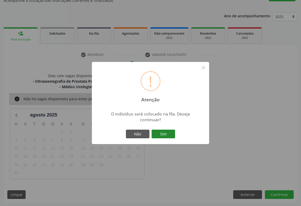
click at [165, 132] on button "Sim" at bounding box center [164, 133] width 24 height 9
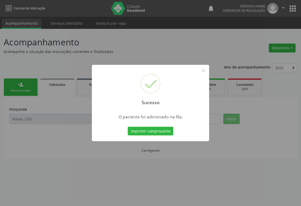
scroll to position [0, 0]
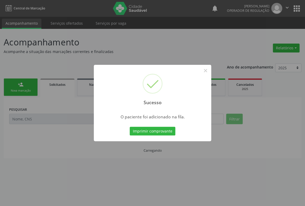
click at [130, 126] on button "Imprimir comprovante" at bounding box center [153, 130] width 46 height 9
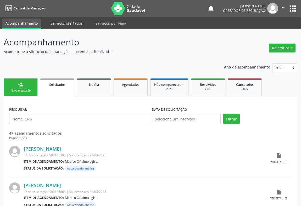
click at [27, 87] on link "person_add Nova marcação" at bounding box center [21, 87] width 34 height 18
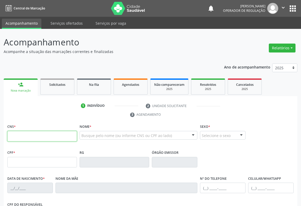
click at [30, 137] on input "text" at bounding box center [42, 136] width 70 height 10
type input "700 4094 83"
type input "700 4094 8321 1248"
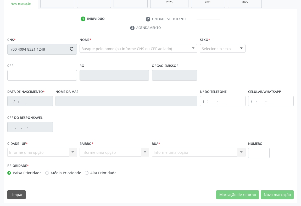
type input "0357543467"
type input "04/07/1952"
type input "(74) 98853-5755"
type input "887.968.505-82"
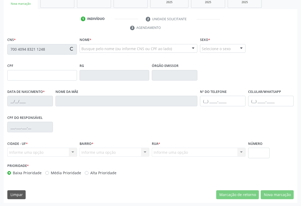
type input "S/N"
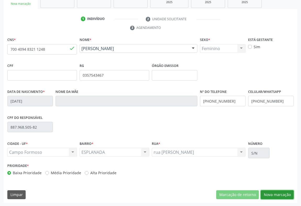
click at [278, 192] on button "Nova marcação" at bounding box center [277, 194] width 33 height 9
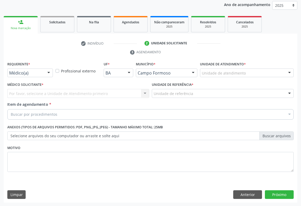
click at [43, 72] on div "Médico(a)" at bounding box center [30, 72] width 46 height 9
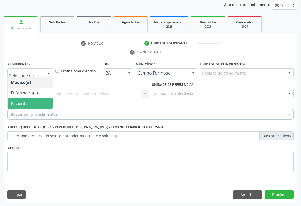
click at [24, 102] on span "Paciente" at bounding box center [19, 103] width 17 height 6
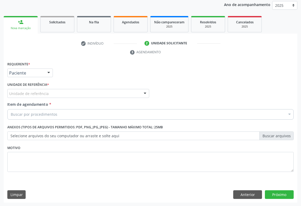
click at [69, 90] on div "Unidade de referência" at bounding box center [78, 93] width 142 height 9
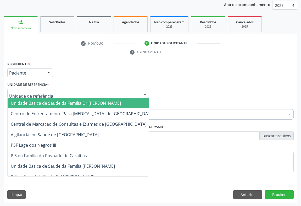
click at [43, 101] on span "Unidade Basica de Saude da Familia Dr [PERSON_NAME]" at bounding box center [66, 103] width 110 height 6
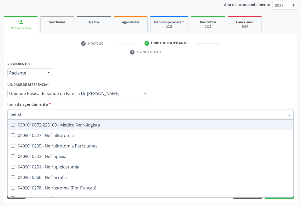
type input "nefrolo"
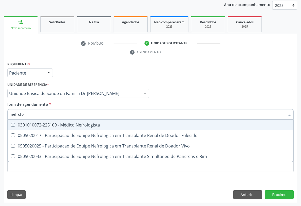
click at [74, 123] on div "0301010072-225109 - Médico Nefrologista" at bounding box center [151, 125] width 280 height 4
checkbox Nefrologista "true"
click at [85, 103] on div "Item de agendamento * nefrolo Desfazer seleção 0301010072-225109 - Médico Nefro…" at bounding box center [150, 109] width 286 height 16
checkbox Falecido "true"
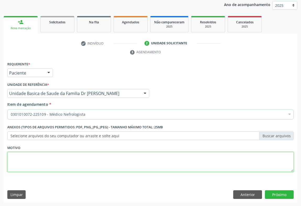
drag, startPoint x: 93, startPoint y: 164, endPoint x: 169, endPoint y: 172, distance: 76.3
click at [96, 164] on textarea at bounding box center [150, 162] width 286 height 20
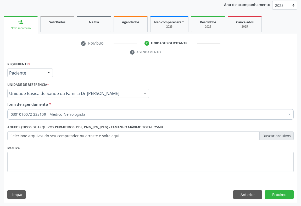
click at [276, 189] on div "Requerente * Paciente Médico(a) Enfermeiro(a) Paciente Nenhum resultado encontr…" at bounding box center [151, 131] width 294 height 142
click at [275, 190] on button "Próximo" at bounding box center [279, 194] width 29 height 9
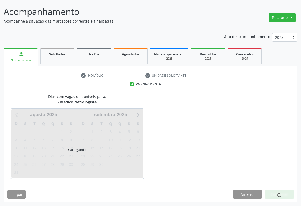
scroll to position [30, 0]
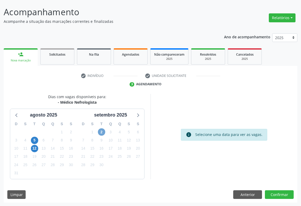
click at [101, 130] on span "2" at bounding box center [101, 131] width 7 height 7
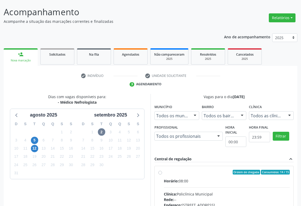
drag, startPoint x: 183, startPoint y: 174, endPoint x: 183, endPoint y: 170, distance: 3.4
click at [183, 174] on label "Ordem de chegada Consumidos: 14 / 15 Horário: 08:00 Clínica: Policlínica Munici…" at bounding box center [227, 209] width 126 height 80
click at [162, 174] on input "Ordem de chegada Consumidos: 14 / 15 Horário: 08:00 Clínica: Policlínica Munici…" at bounding box center [160, 171] width 4 height 5
radio input "true"
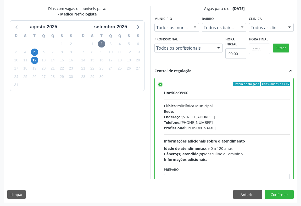
scroll to position [26, 0]
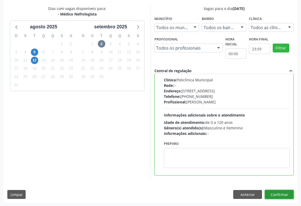
click at [282, 191] on button "Confirmar" at bounding box center [279, 194] width 29 height 9
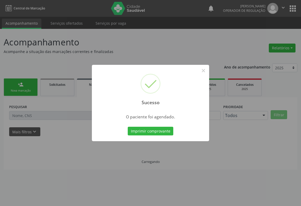
scroll to position [0, 0]
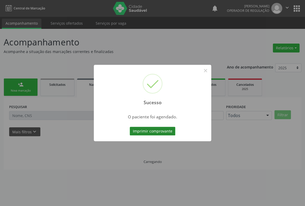
click at [146, 126] on button "Imprimir comprovante" at bounding box center [153, 130] width 46 height 9
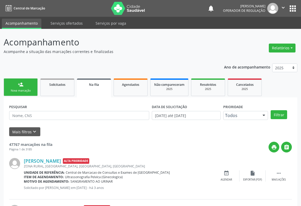
click at [282, 6] on icon "" at bounding box center [283, 8] width 6 height 6
click at [261, 29] on link "Sair" at bounding box center [270, 31] width 36 height 7
